Goal: Information Seeking & Learning: Learn about a topic

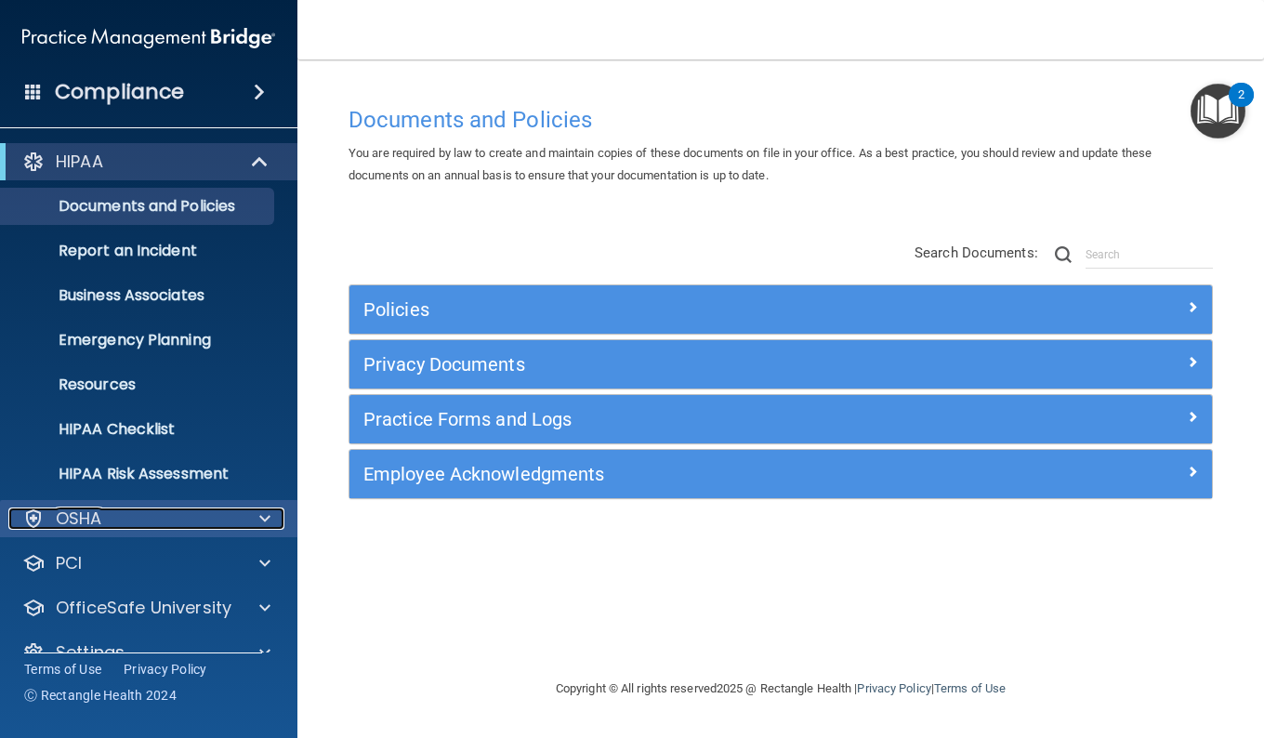
click at [123, 516] on div "OSHA" at bounding box center [123, 519] width 231 height 22
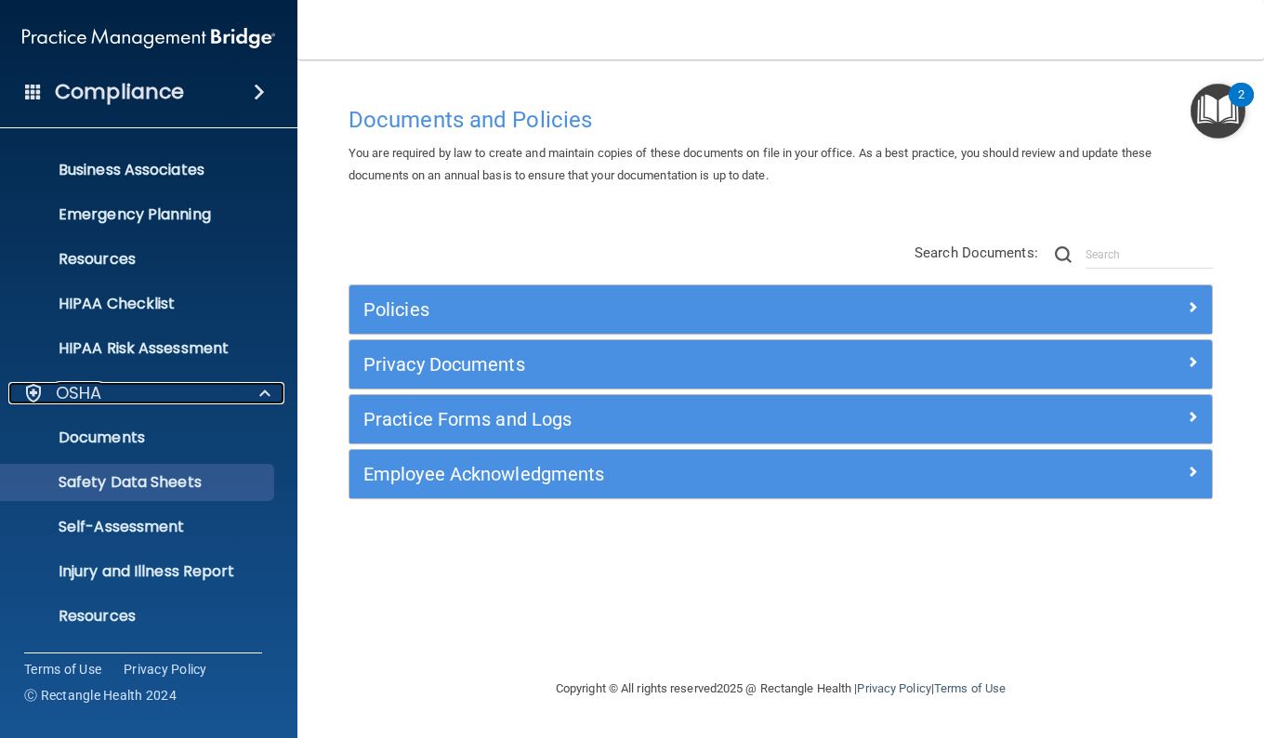
scroll to position [186, 0]
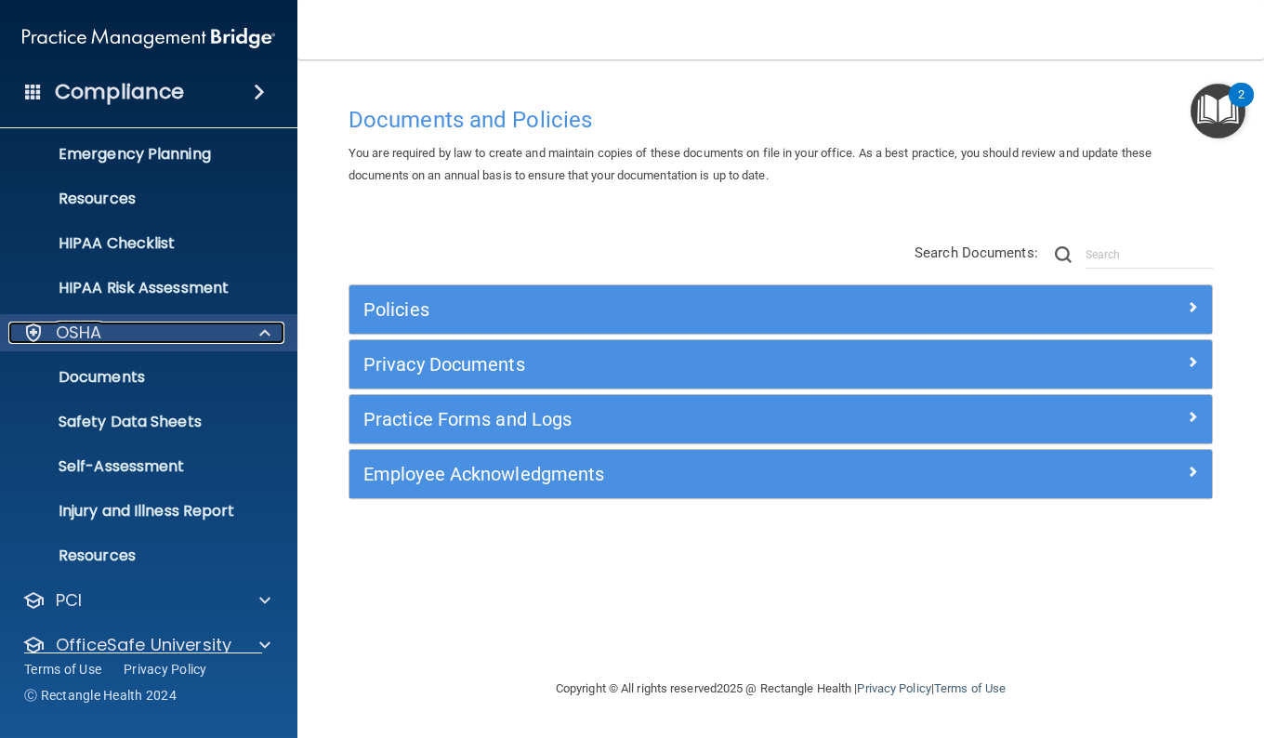
click at [259, 341] on span at bounding box center [264, 333] width 11 height 22
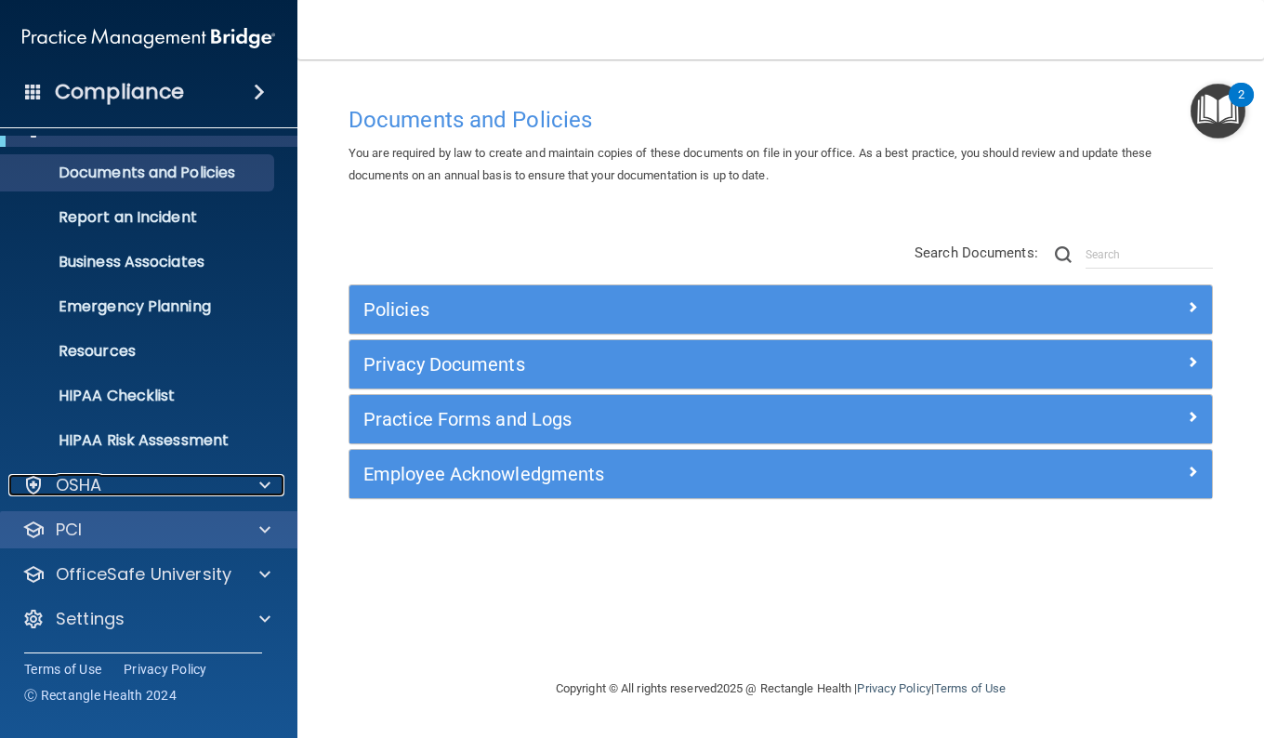
scroll to position [33, 0]
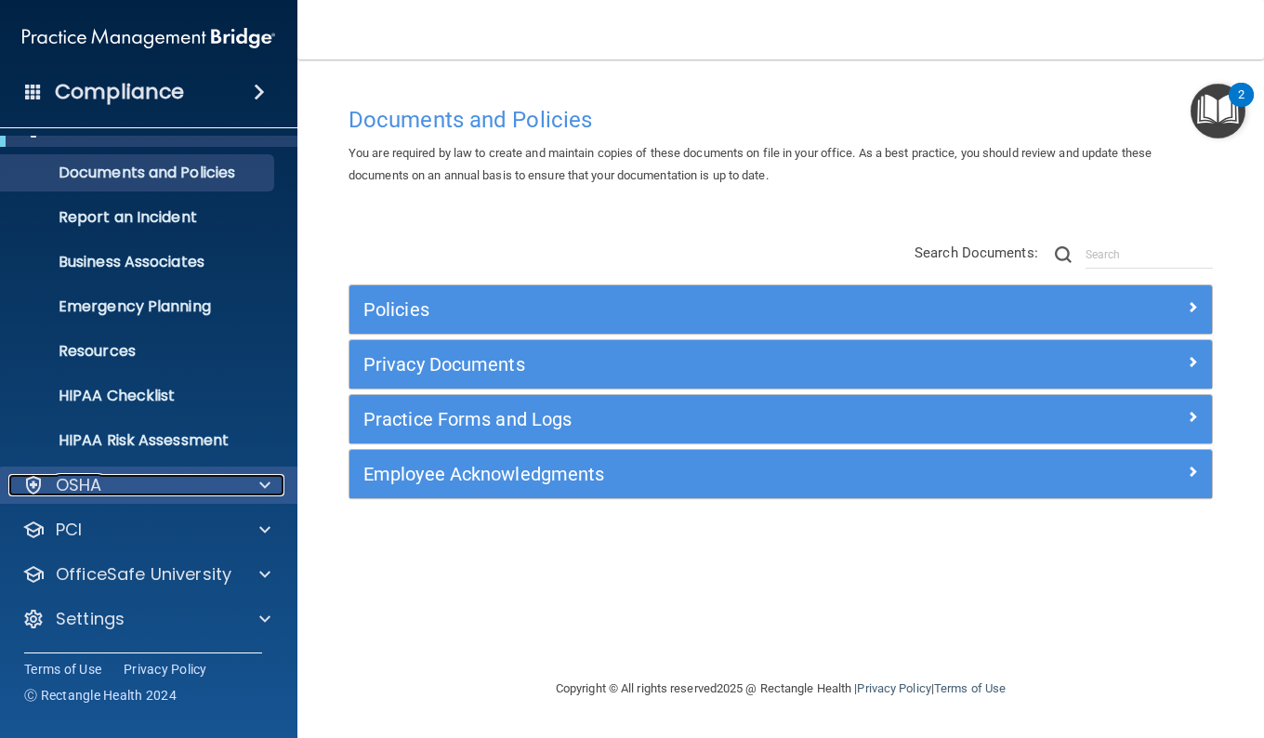
click at [118, 486] on div "OSHA" at bounding box center [123, 485] width 231 height 22
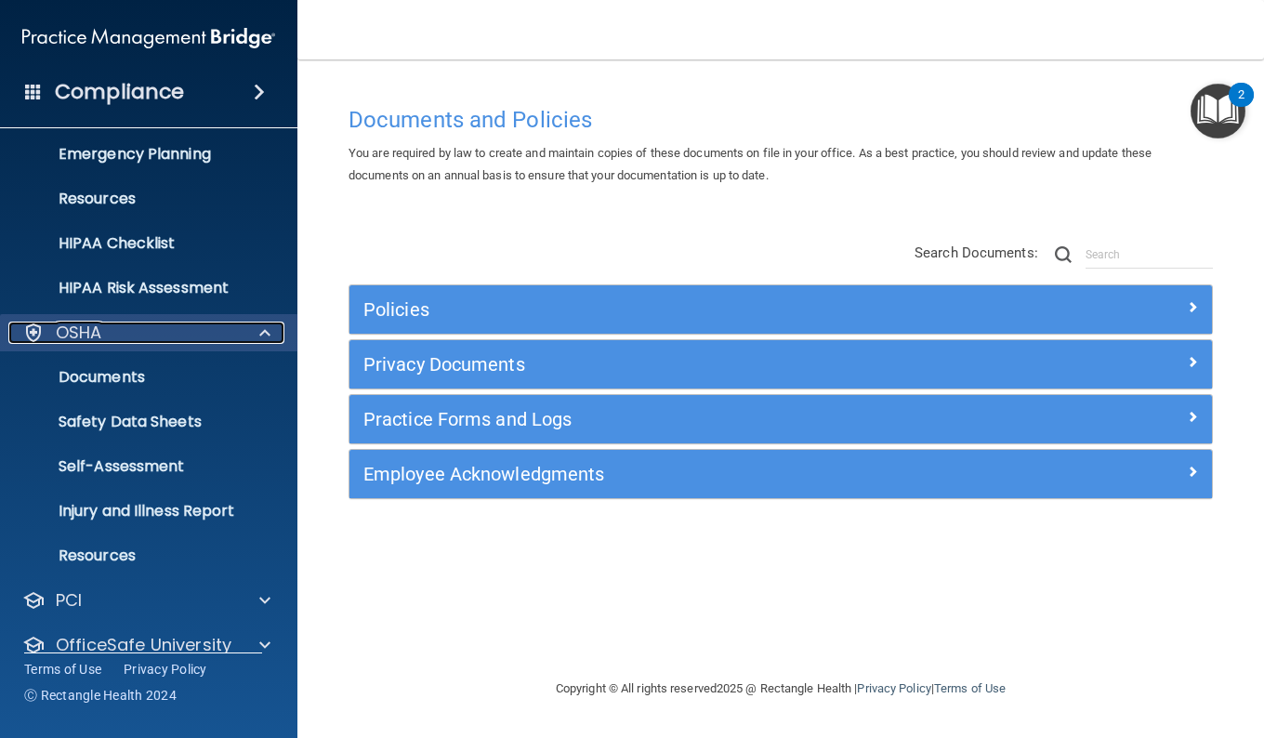
click at [271, 322] on div at bounding box center [262, 333] width 46 height 22
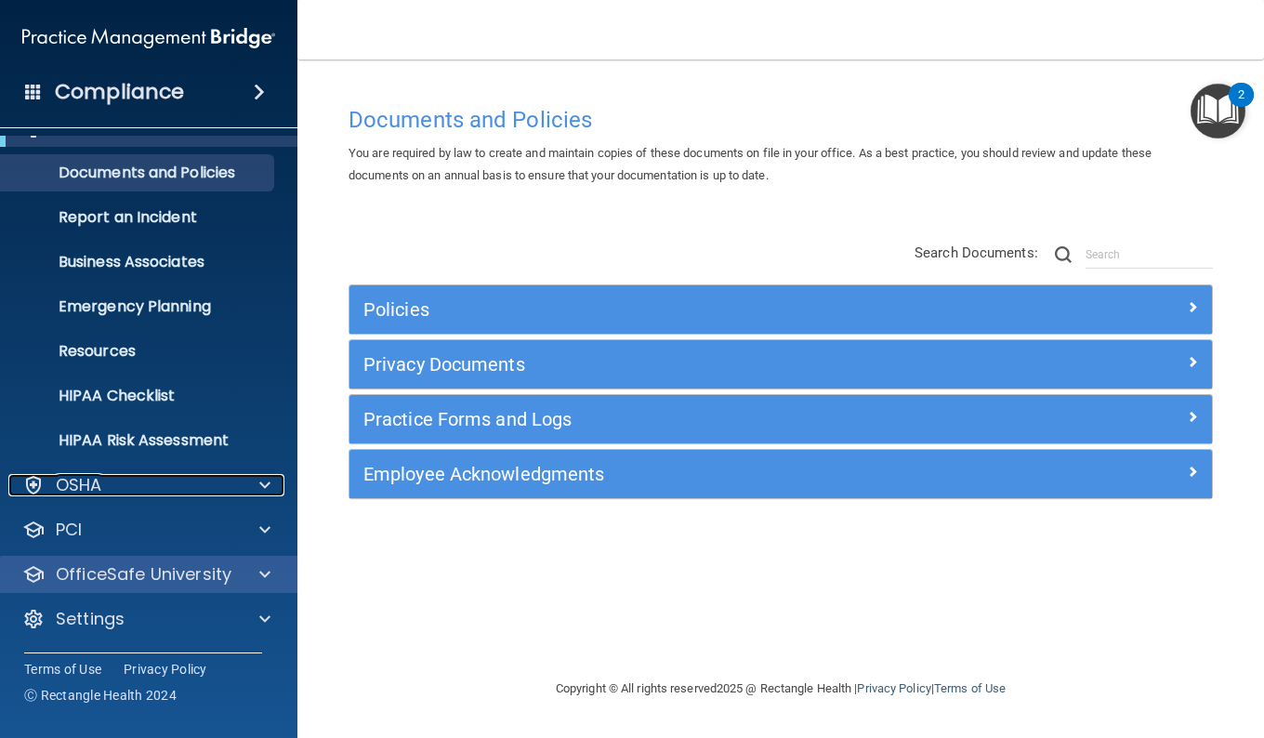
scroll to position [33, 0]
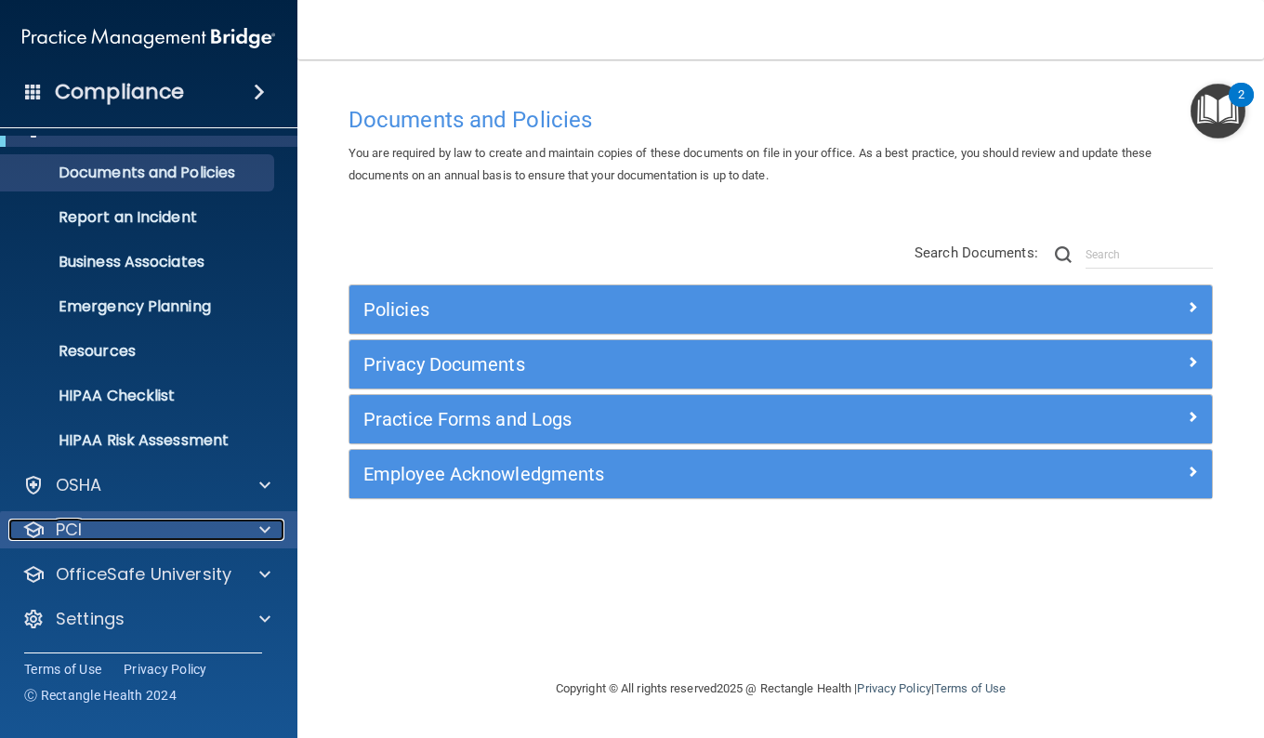
click at [76, 531] on p "PCI" at bounding box center [69, 530] width 26 height 22
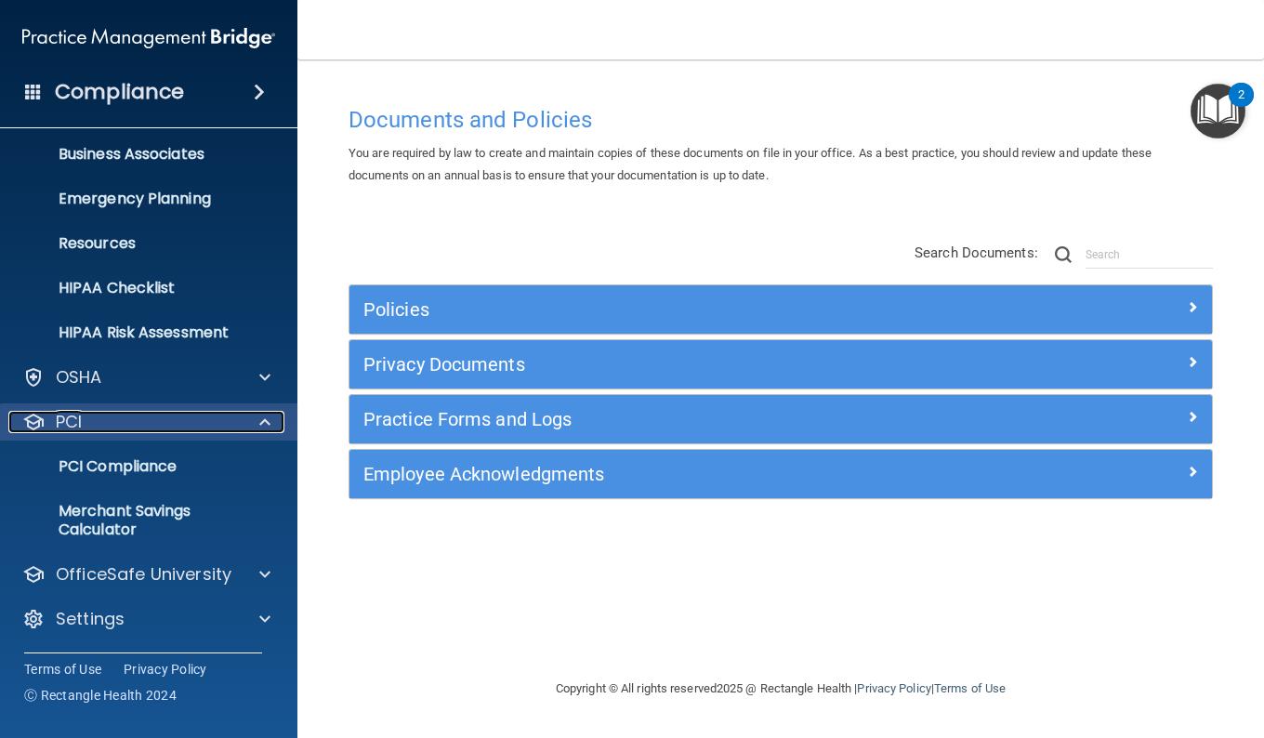
click at [262, 413] on span at bounding box center [264, 422] width 11 height 22
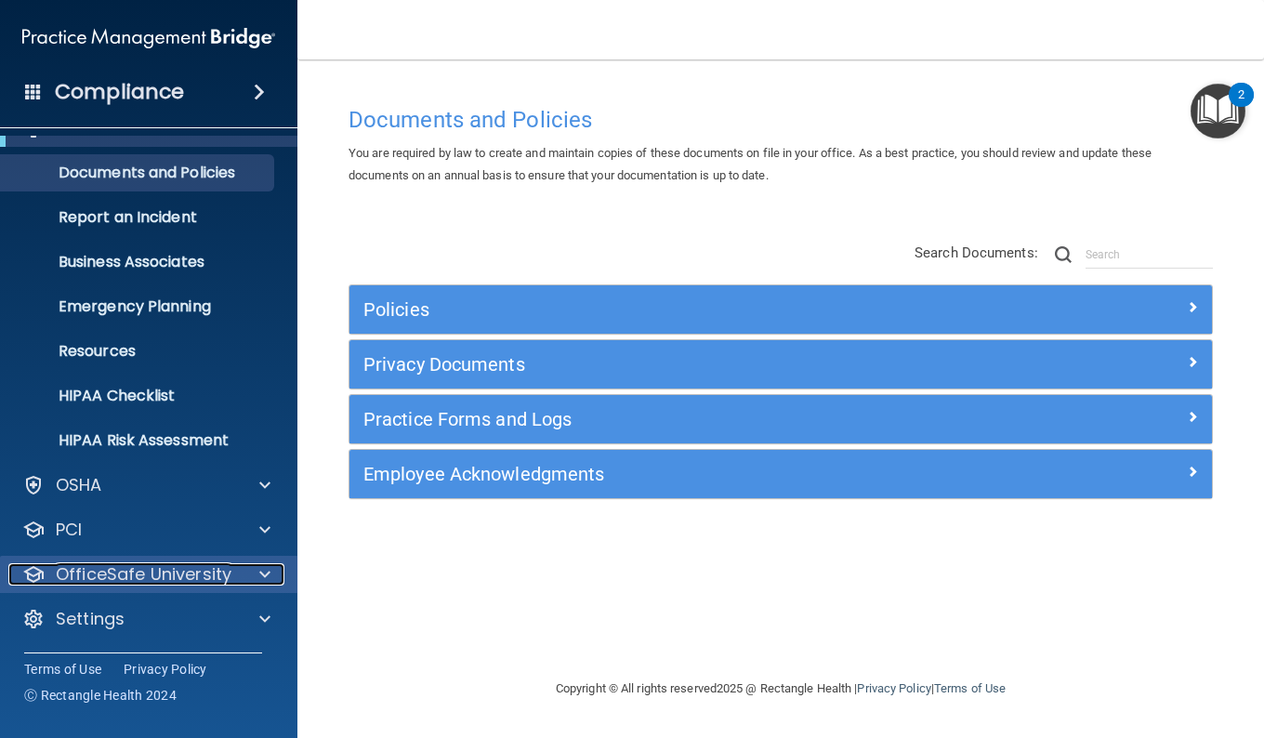
click at [190, 574] on p "OfficeSafe University" at bounding box center [144, 574] width 176 height 22
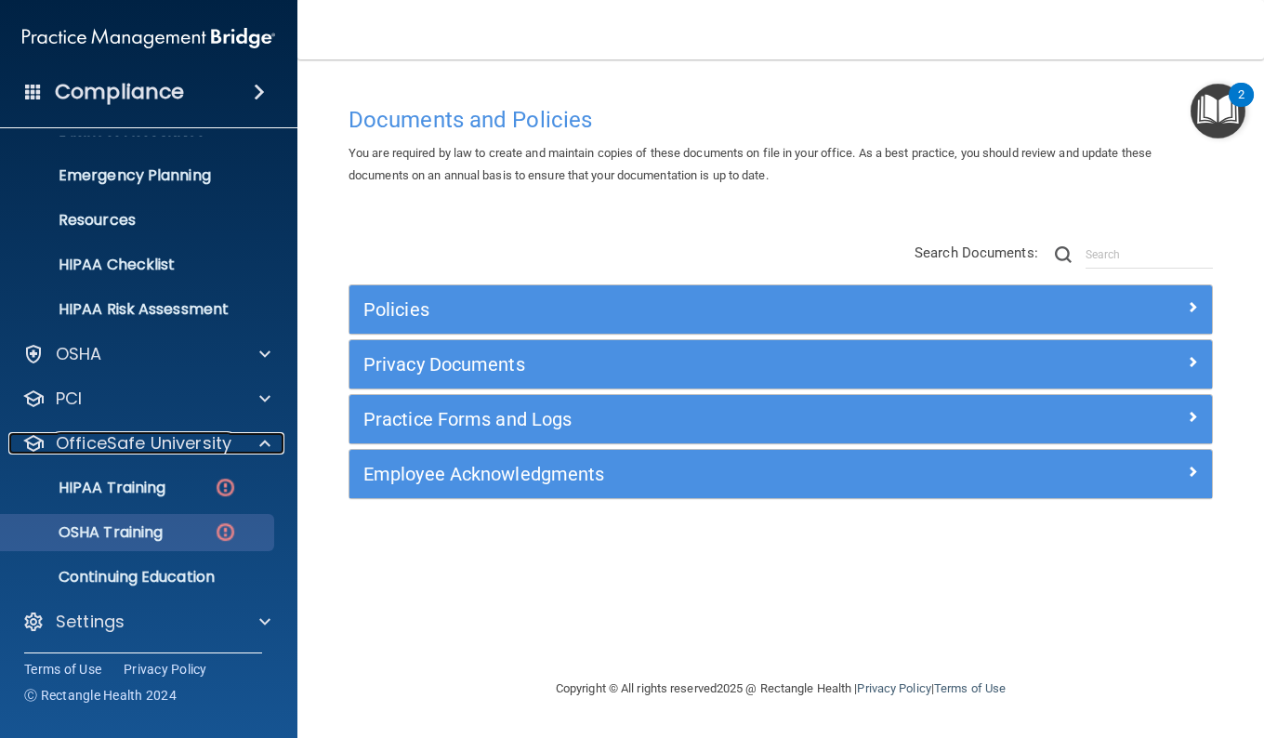
scroll to position [167, 0]
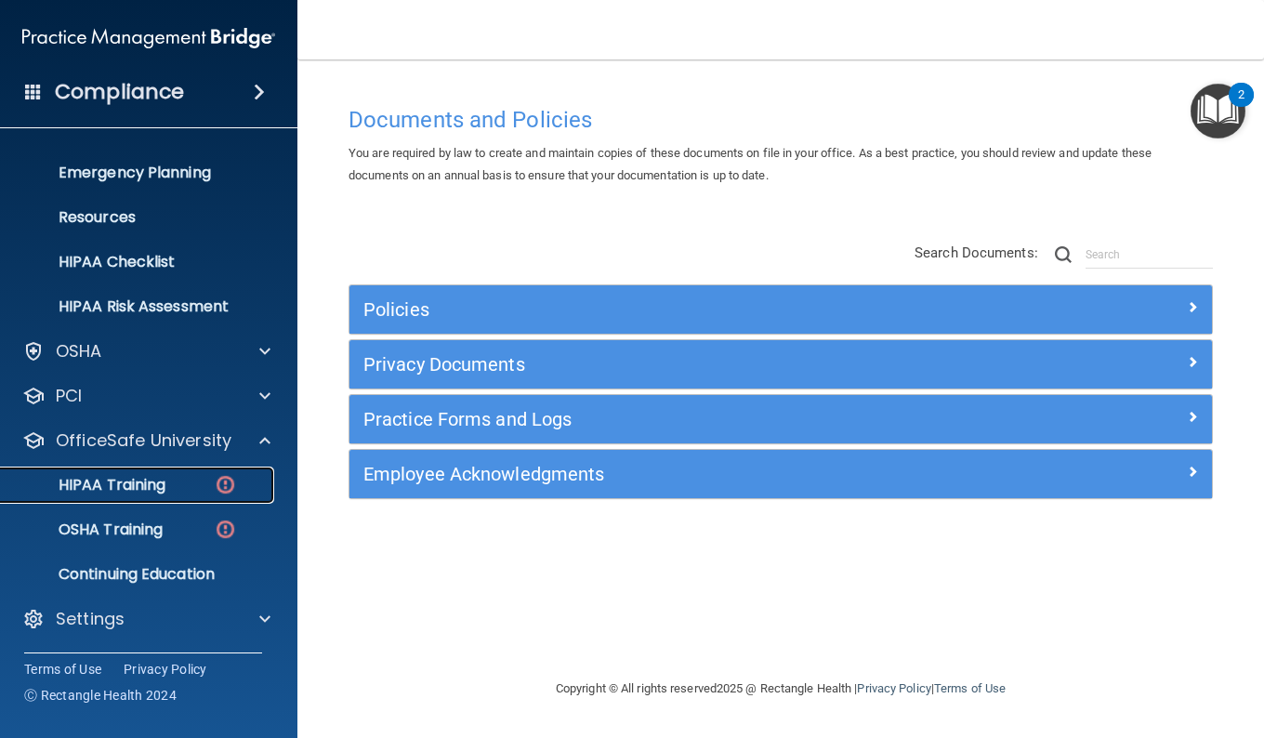
click at [213, 477] on div "HIPAA Training" at bounding box center [139, 485] width 254 height 19
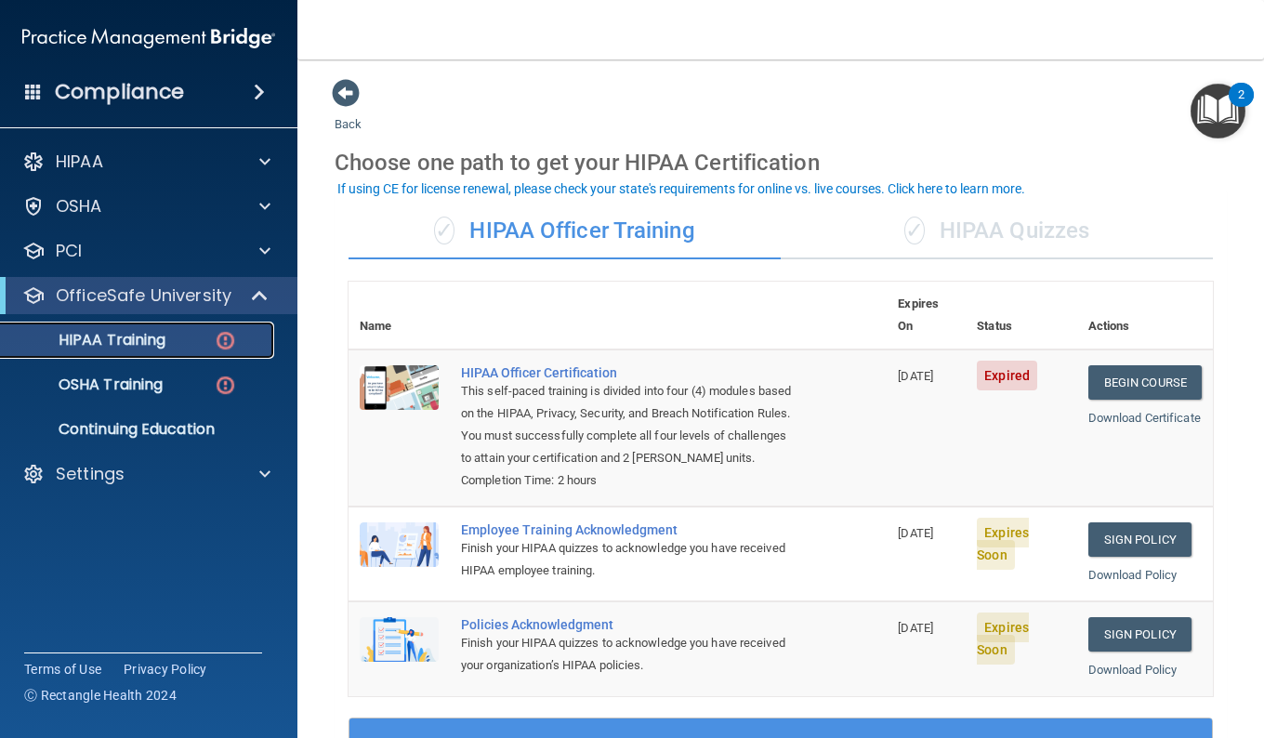
click at [233, 338] on img at bounding box center [225, 340] width 23 height 23
click at [1123, 365] on link "Begin Course" at bounding box center [1145, 382] width 113 height 34
